Goal: Task Accomplishment & Management: Manage account settings

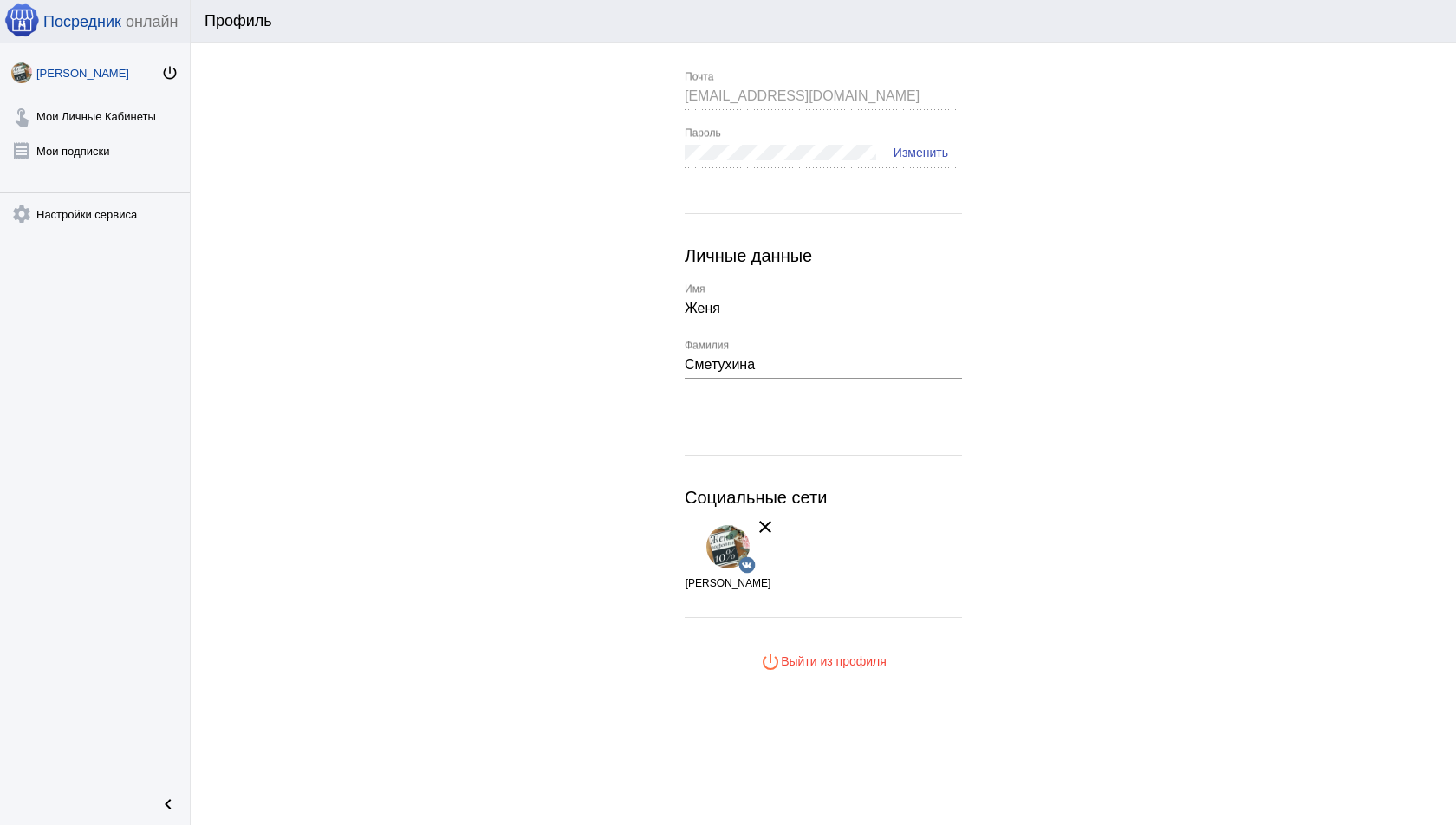
click at [155, 66] on div "[PERSON_NAME]" at bounding box center [98, 73] width 125 height 13
click at [161, 69] on mat-icon "power_settings_new" at bounding box center [169, 72] width 18 height 18
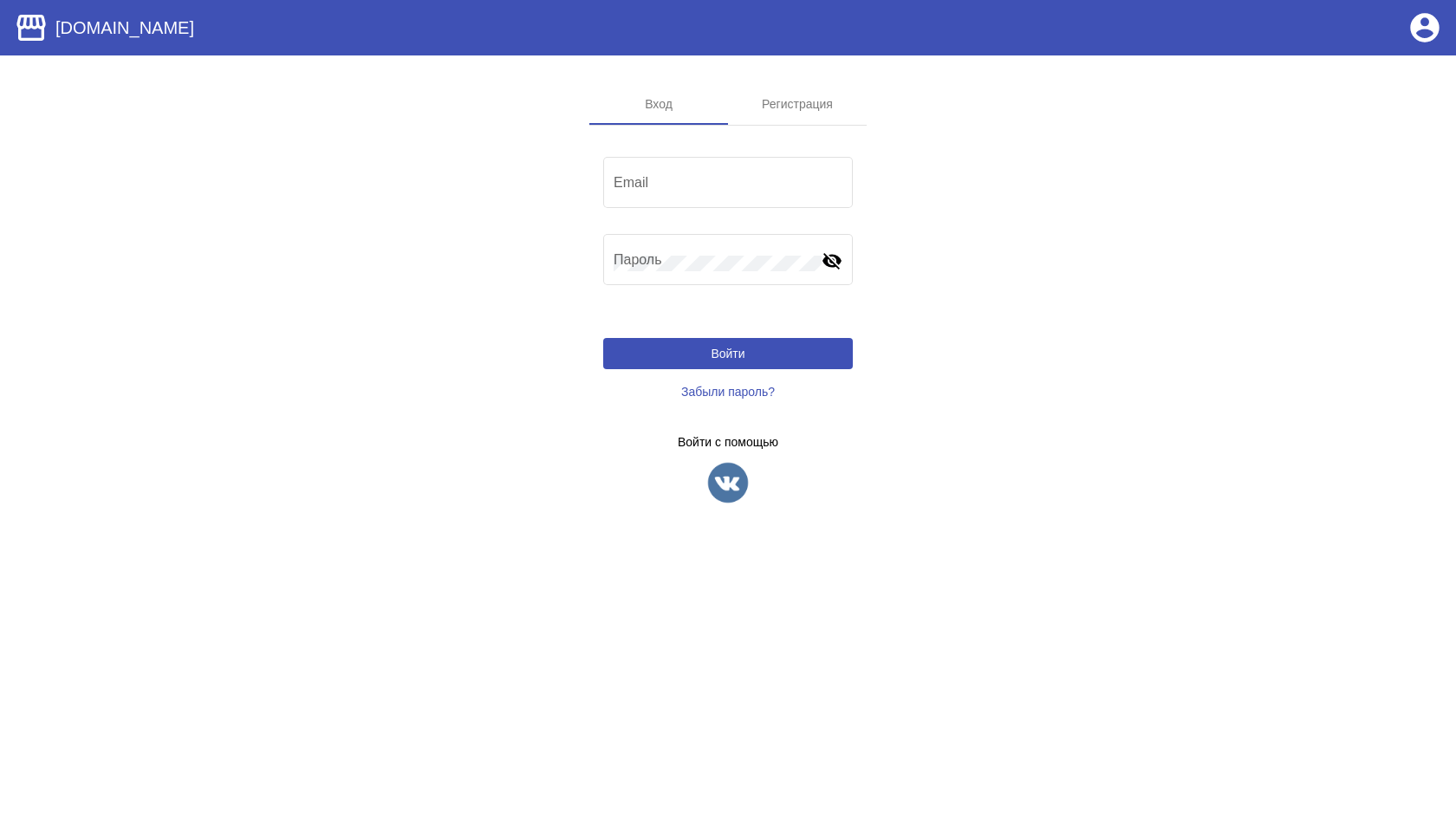
click at [737, 482] on img at bounding box center [728, 482] width 43 height 43
click at [736, 464] on img at bounding box center [728, 482] width 43 height 43
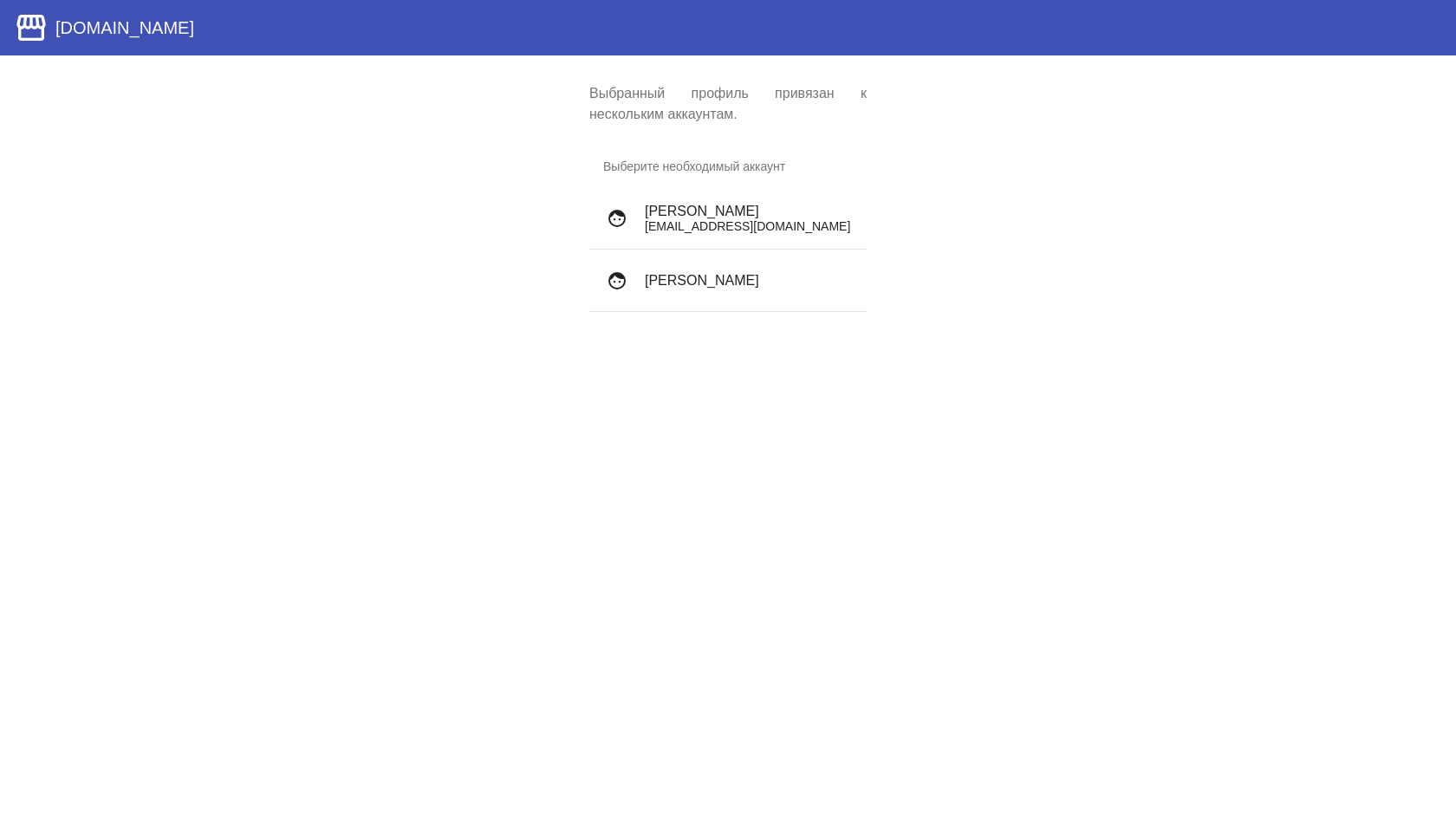
click at [757, 233] on p "[EMAIL_ADDRESS][DOMAIN_NAME]" at bounding box center [749, 226] width 208 height 14
